Goal: Task Accomplishment & Management: Manage account settings

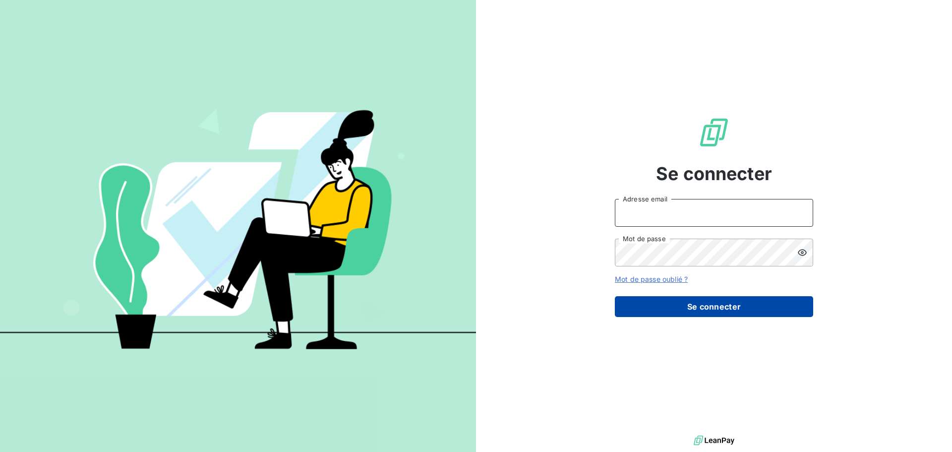
type input "[PERSON_NAME][EMAIL_ADDRESS][DOMAIN_NAME]"
click at [708, 306] on button "Se connecter" at bounding box center [714, 306] width 198 height 21
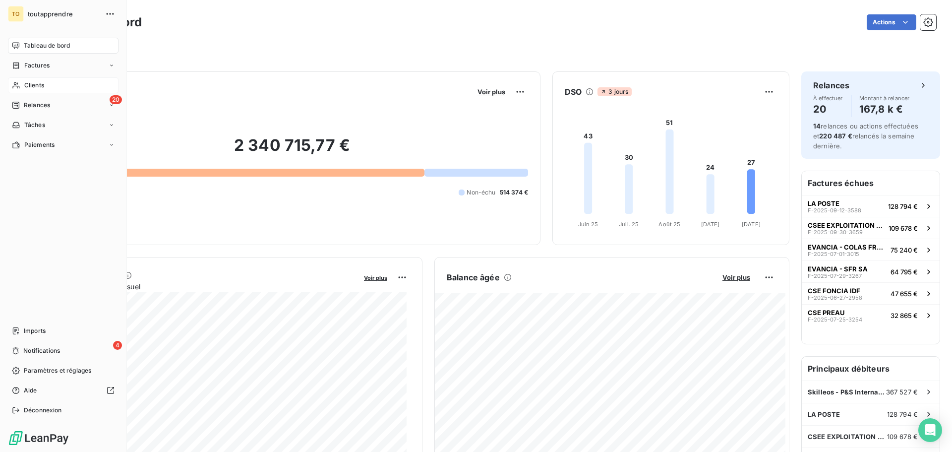
click at [26, 86] on span "Clients" at bounding box center [34, 85] width 20 height 9
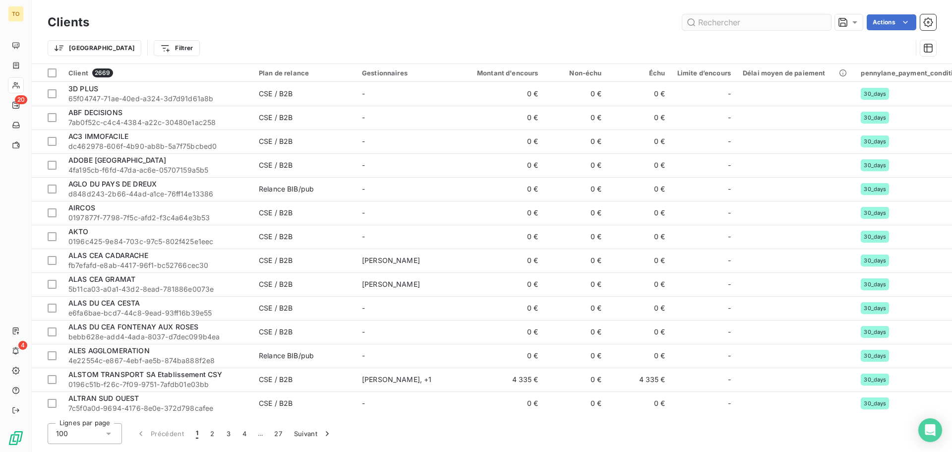
click at [720, 20] on input "text" at bounding box center [756, 22] width 149 height 16
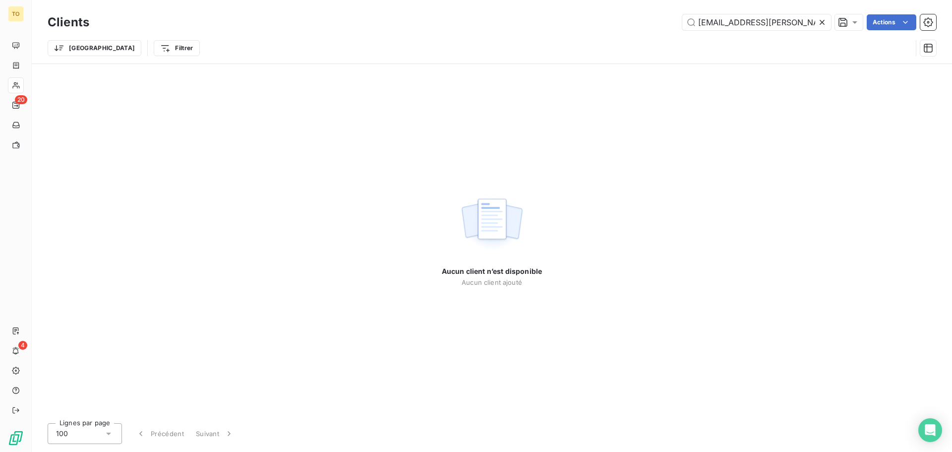
type input "[EMAIL_ADDRESS][PERSON_NAME][DOMAIN_NAME]"
click at [824, 22] on icon at bounding box center [822, 22] width 10 height 10
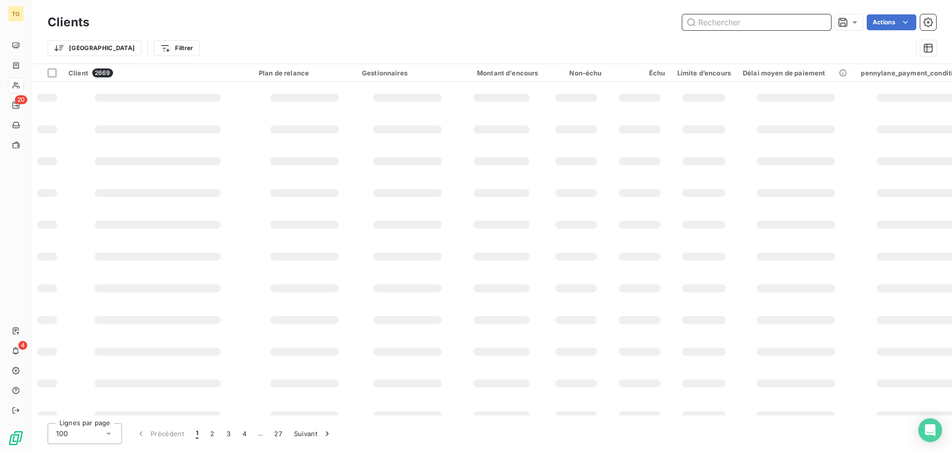
click at [803, 23] on input "text" at bounding box center [756, 22] width 149 height 16
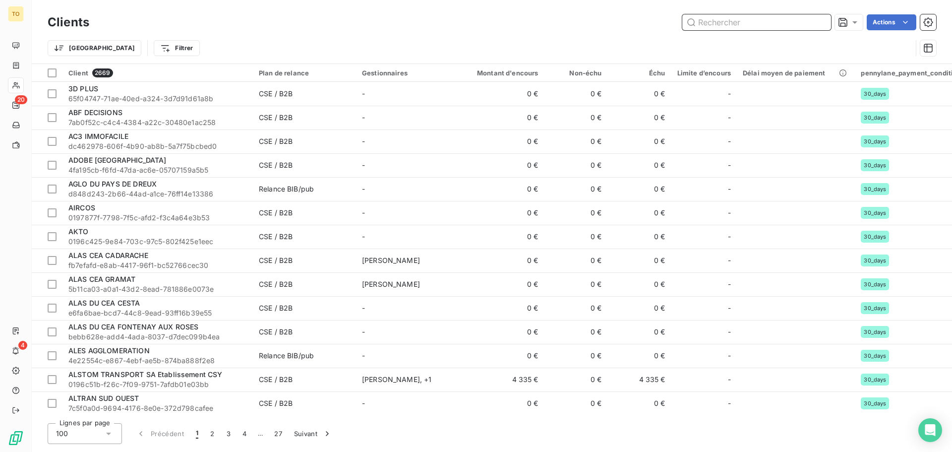
paste input "CSE LABORATOIRE ESPACEBIO"
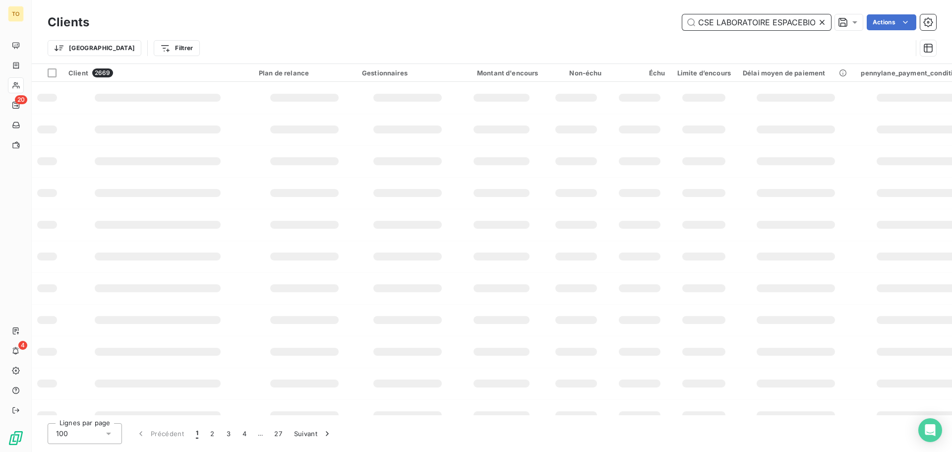
scroll to position [0, 0]
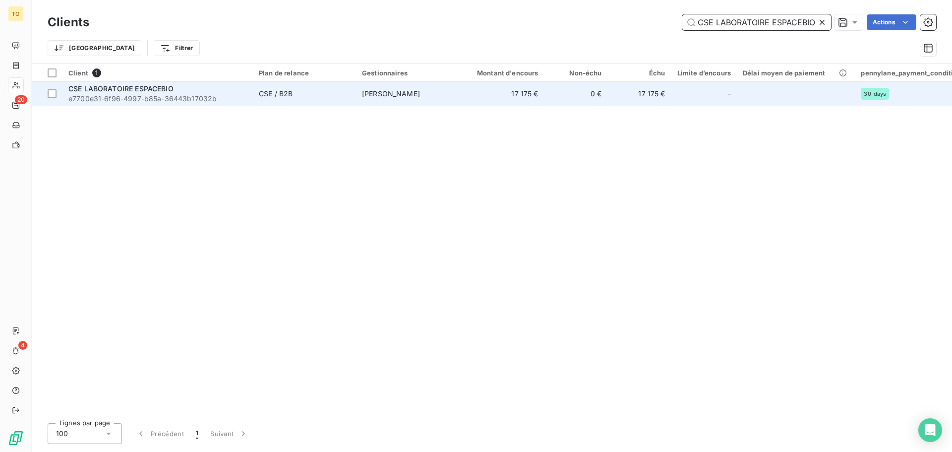
type input "CSE LABORATOIRE ESPACEBIO"
click at [169, 96] on span "e7700e31-6f96-4997-b85a-36443b17032b" at bounding box center [157, 99] width 179 height 10
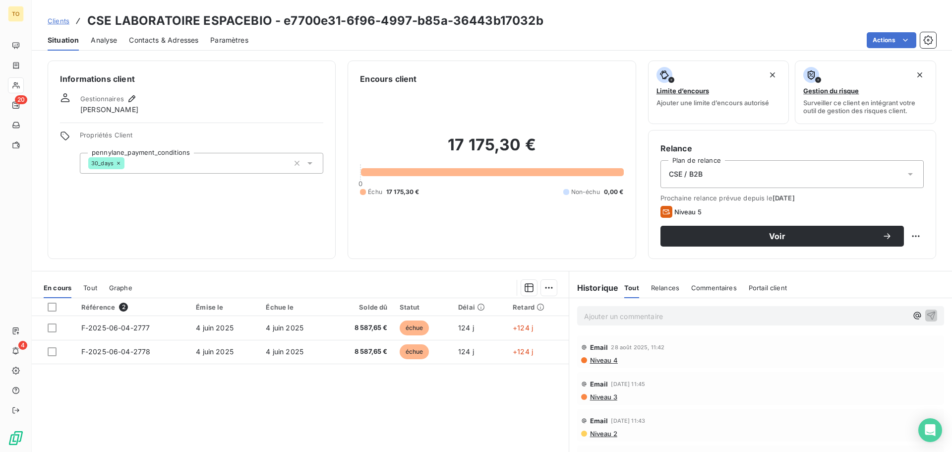
click at [171, 40] on span "Contacts & Adresses" at bounding box center [163, 40] width 69 height 10
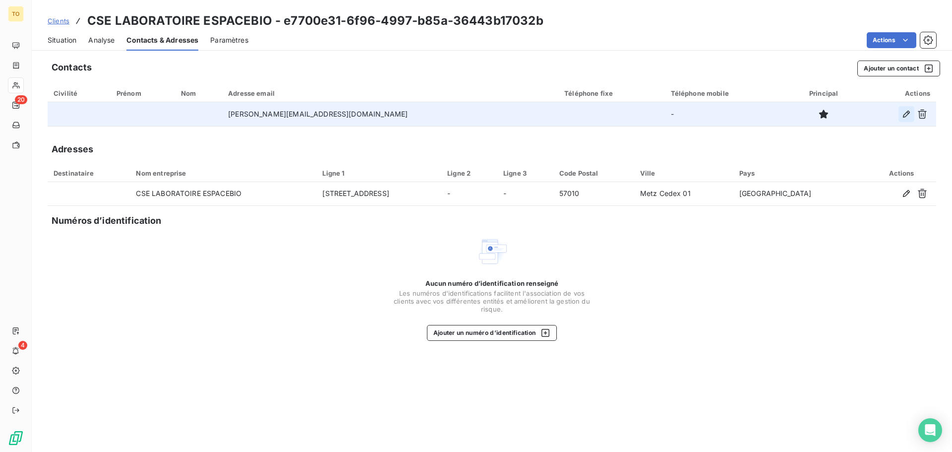
click at [906, 116] on icon "button" at bounding box center [906, 114] width 7 height 7
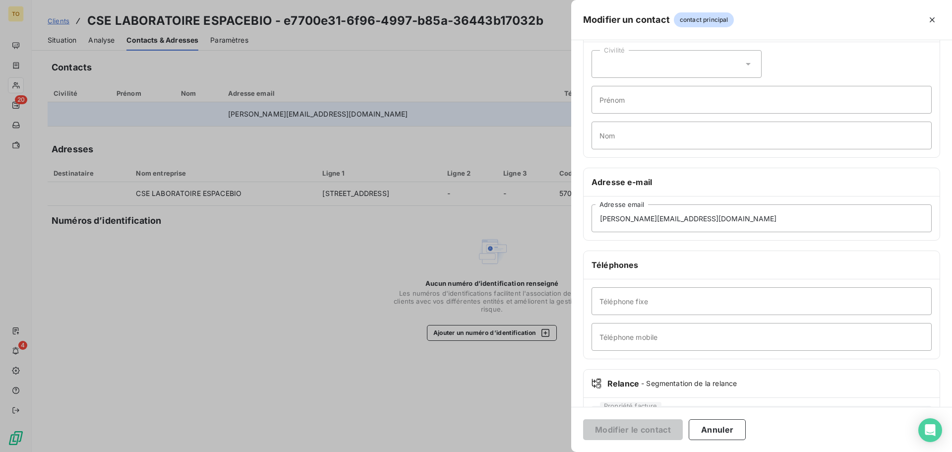
scroll to position [86, 0]
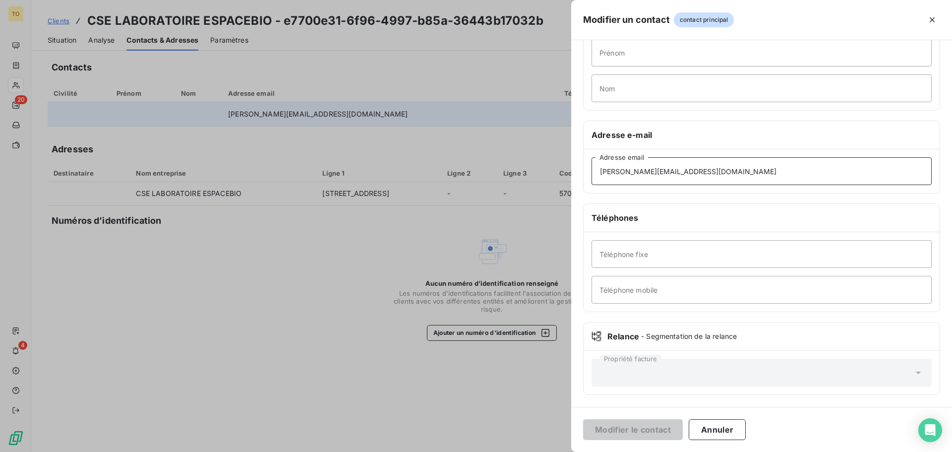
drag, startPoint x: 669, startPoint y: 168, endPoint x: 574, endPoint y: 165, distance: 94.8
click at [574, 165] on div "Informations générales Civilité Prénom Nom Adresse e-mail [PERSON_NAME][EMAIL_A…" at bounding box center [761, 186] width 381 height 440
paste input "[EMAIL_ADDRESS][PERSON_NAME][DOMAIN_NAME]"
type input "[EMAIL_ADDRESS][PERSON_NAME][DOMAIN_NAME]"
click at [621, 427] on button "Modifier le contact" at bounding box center [633, 429] width 100 height 21
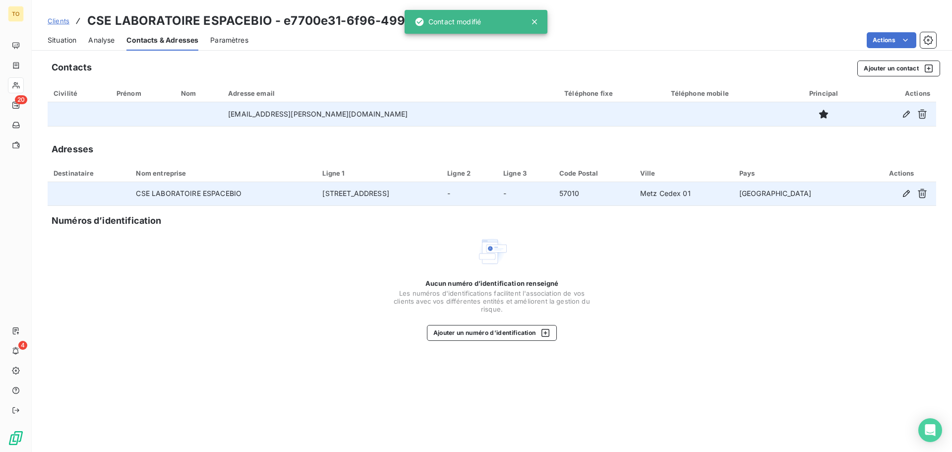
click at [346, 190] on td "[STREET_ADDRESS]" at bounding box center [378, 194] width 125 height 24
click at [154, 189] on td "CSE LABORATOIRE ESPACEBIO" at bounding box center [223, 194] width 186 height 24
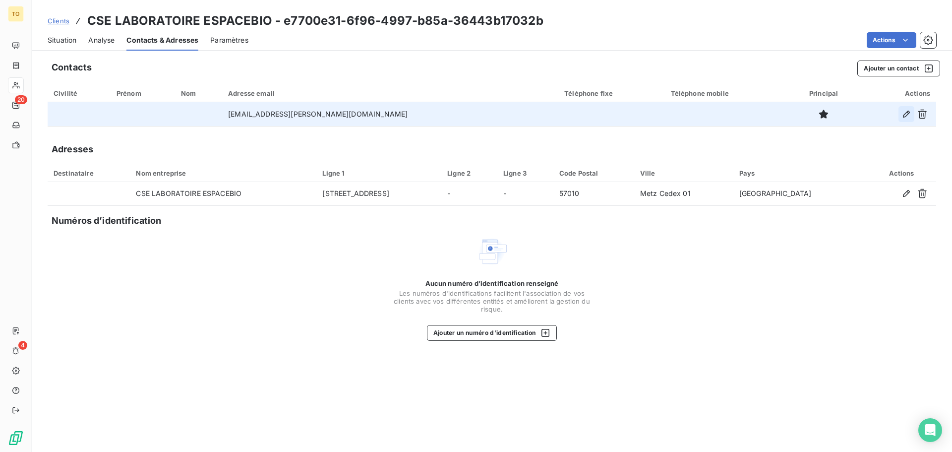
click at [909, 114] on icon "button" at bounding box center [907, 114] width 10 height 10
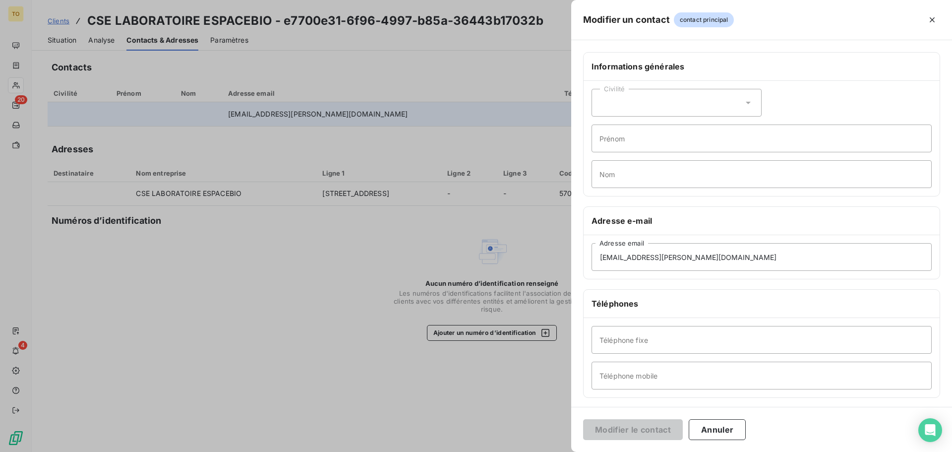
click at [673, 107] on div "Civilité" at bounding box center [677, 103] width 170 height 28
click at [633, 147] on span "Monsieur" at bounding box center [626, 145] width 30 height 9
click at [637, 140] on input "Prénom" at bounding box center [762, 138] width 340 height 28
paste input "[PERSON_NAME]"
type input "[PERSON_NAME]"
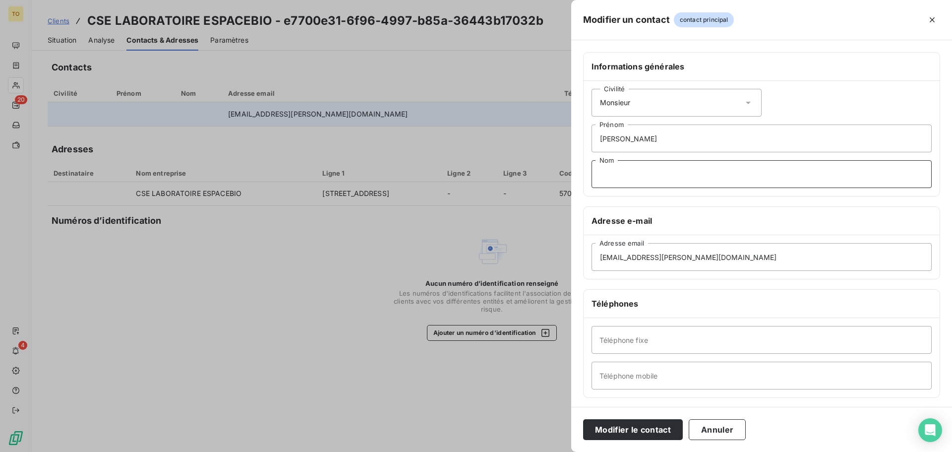
click at [613, 181] on input "Nom" at bounding box center [762, 174] width 340 height 28
paste input "[PERSON_NAME]"
click at [626, 172] on input "[PERSON_NAME]" at bounding box center [762, 174] width 340 height 28
type input "KLEIN"
click at [662, 137] on input "[PERSON_NAME]" at bounding box center [762, 138] width 340 height 28
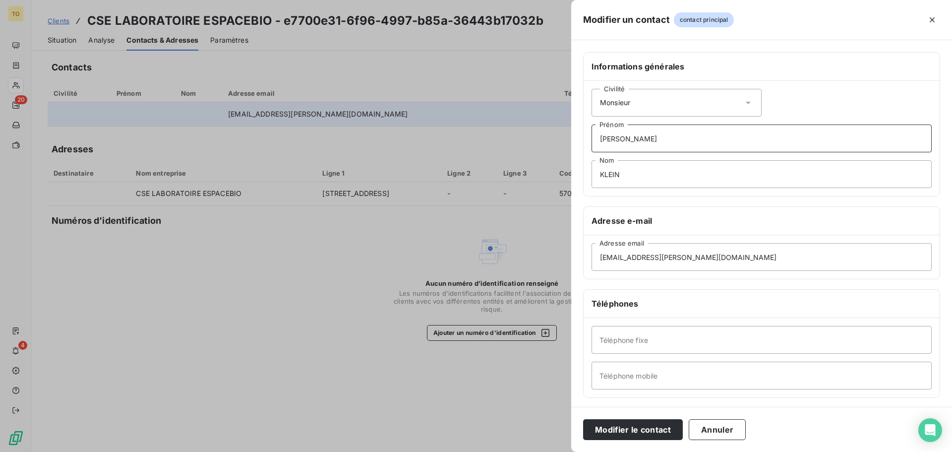
type input "[PERSON_NAME]"
click at [640, 339] on input "Téléphone fixe" at bounding box center [762, 340] width 340 height 28
paste input "03 87 51 50 24"
type input "03 87 51 50 24"
click at [619, 430] on button "Modifier le contact" at bounding box center [633, 429] width 100 height 21
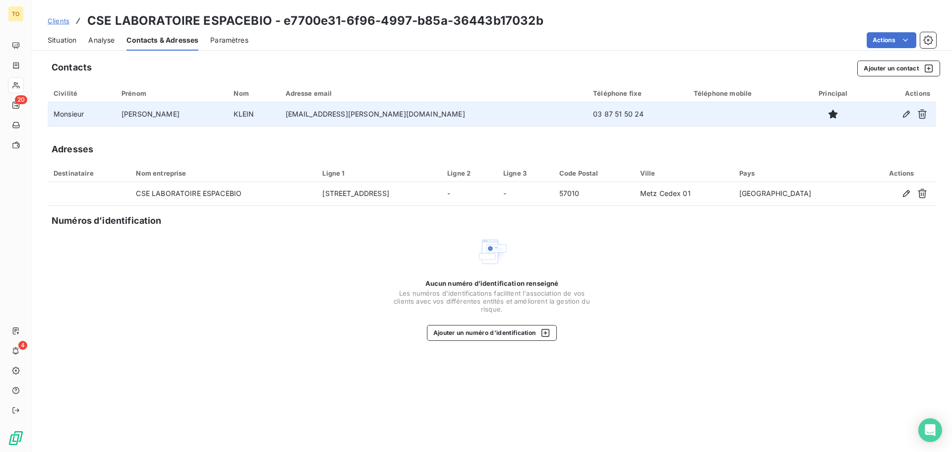
click at [106, 44] on span "Analyse" at bounding box center [101, 40] width 26 height 10
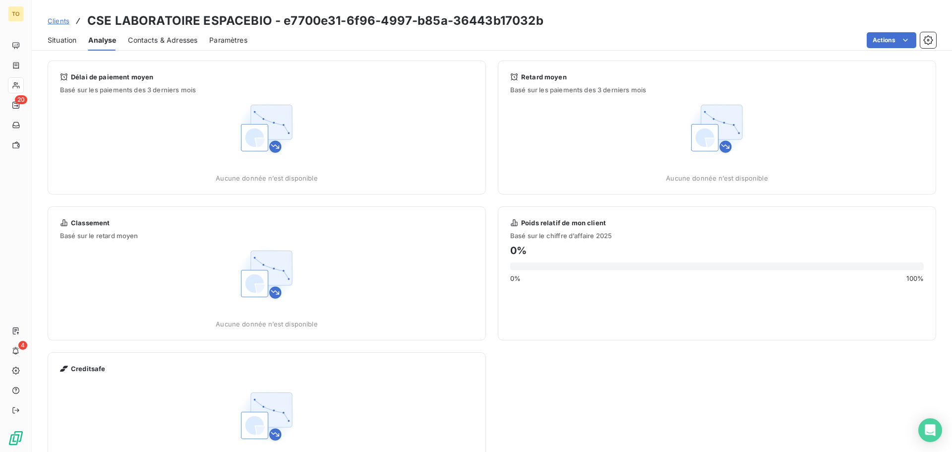
click at [67, 42] on span "Situation" at bounding box center [62, 40] width 29 height 10
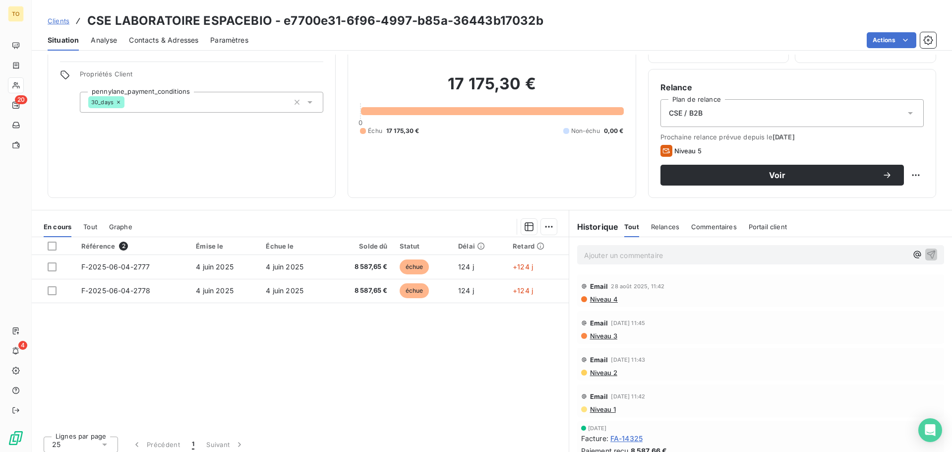
scroll to position [67, 0]
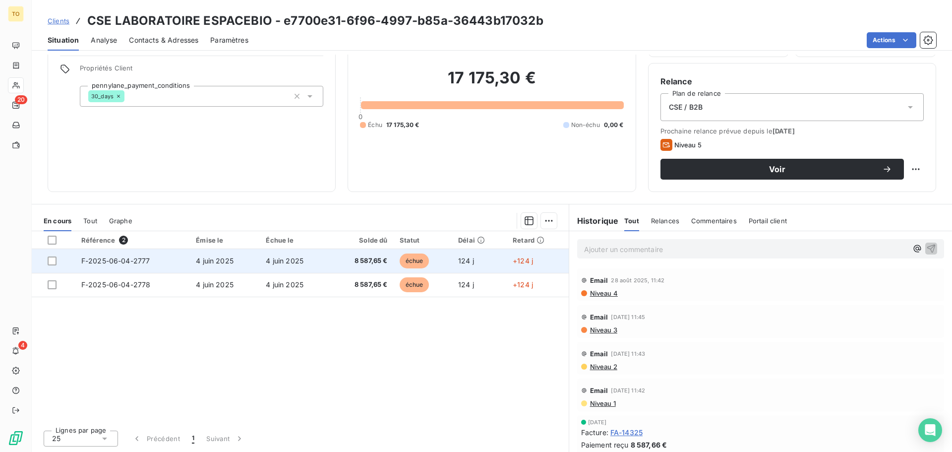
click at [379, 260] on span "8 587,65 €" at bounding box center [362, 261] width 52 height 10
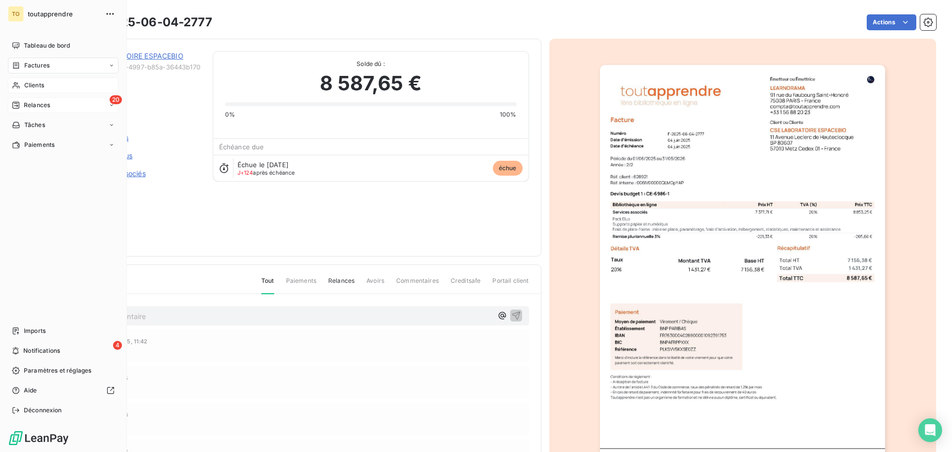
click at [47, 105] on span "Relances" at bounding box center [37, 105] width 26 height 9
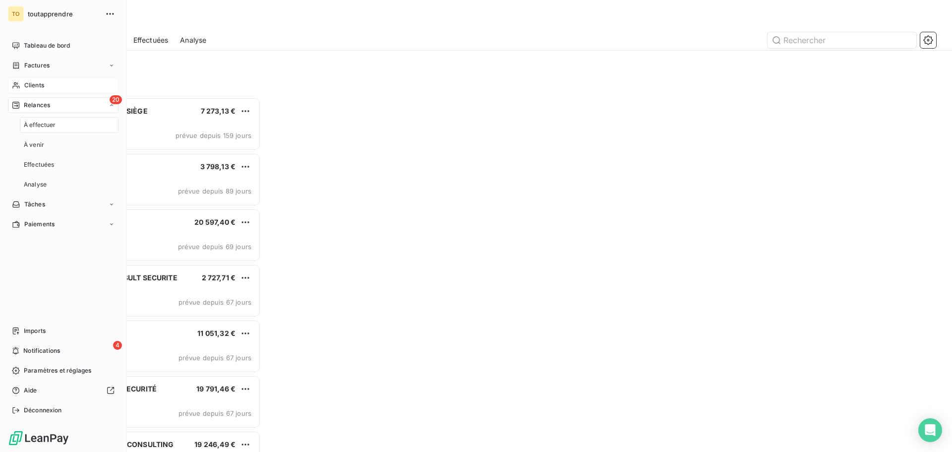
scroll to position [347, 206]
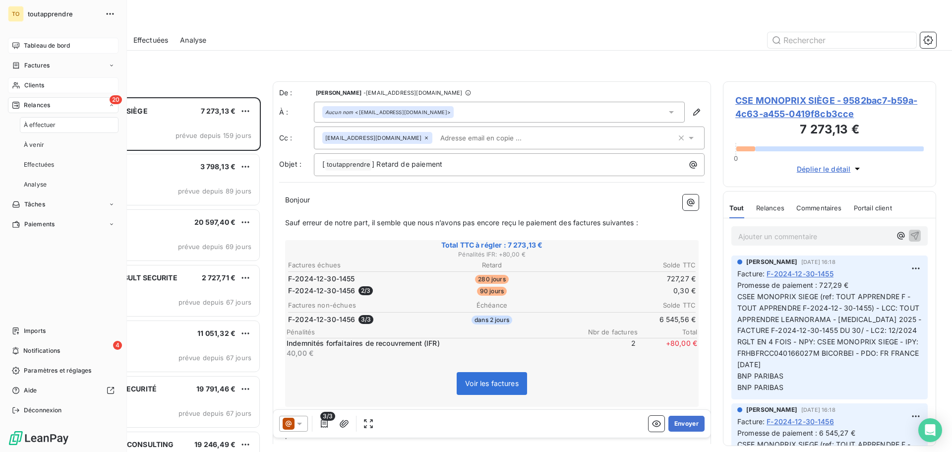
click at [70, 46] on span "Tableau de bord" at bounding box center [47, 45] width 46 height 9
